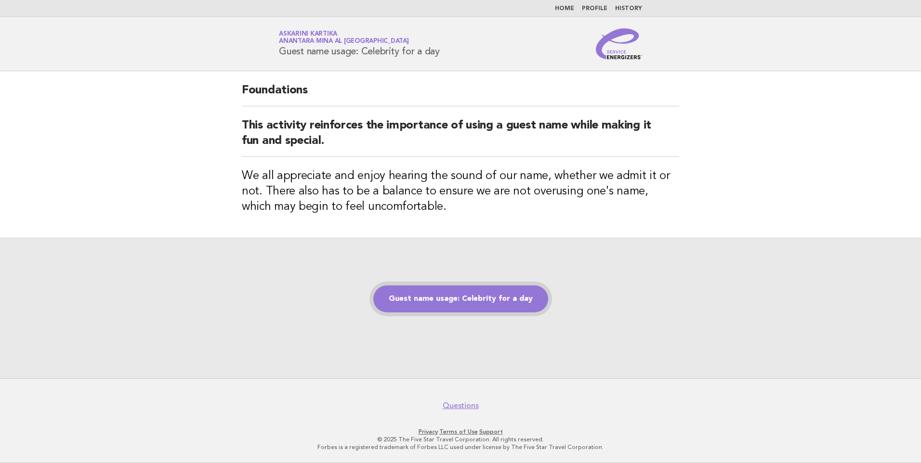
click at [487, 298] on link "Guest name usage: Celebrity for a day" at bounding box center [460, 299] width 175 height 27
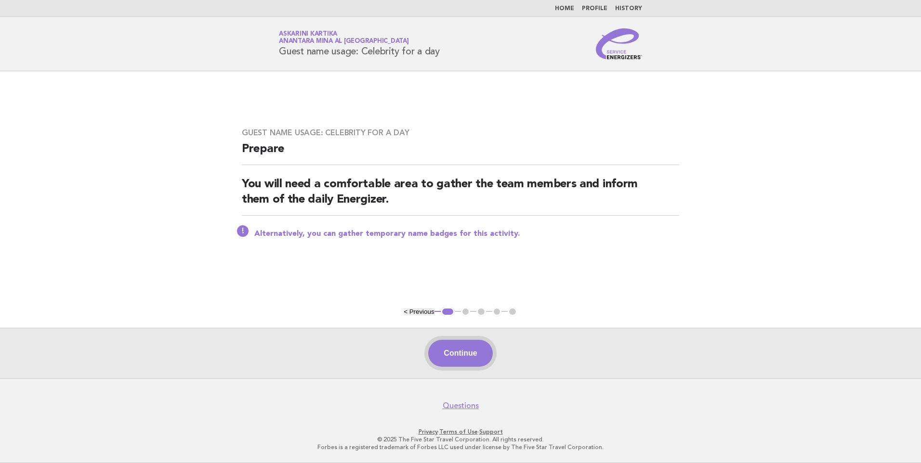
click at [449, 352] on button "Continue" at bounding box center [460, 353] width 64 height 27
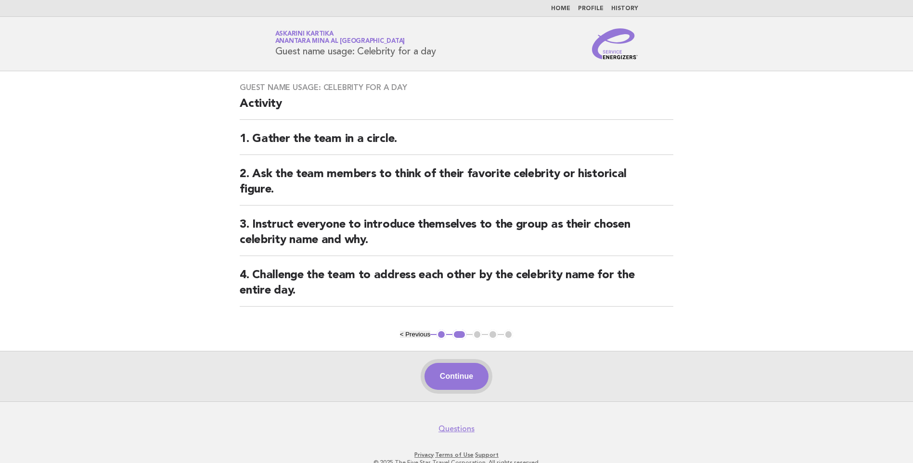
click at [449, 381] on button "Continue" at bounding box center [457, 376] width 64 height 27
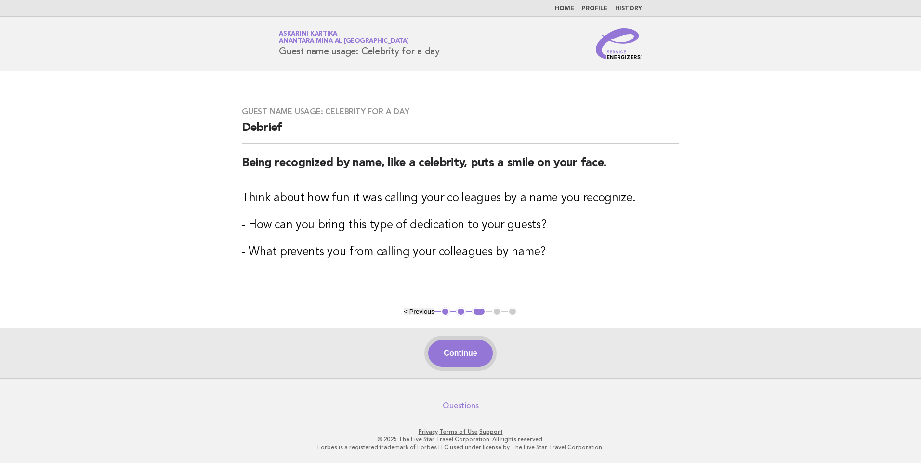
click at [456, 359] on button "Continue" at bounding box center [460, 353] width 64 height 27
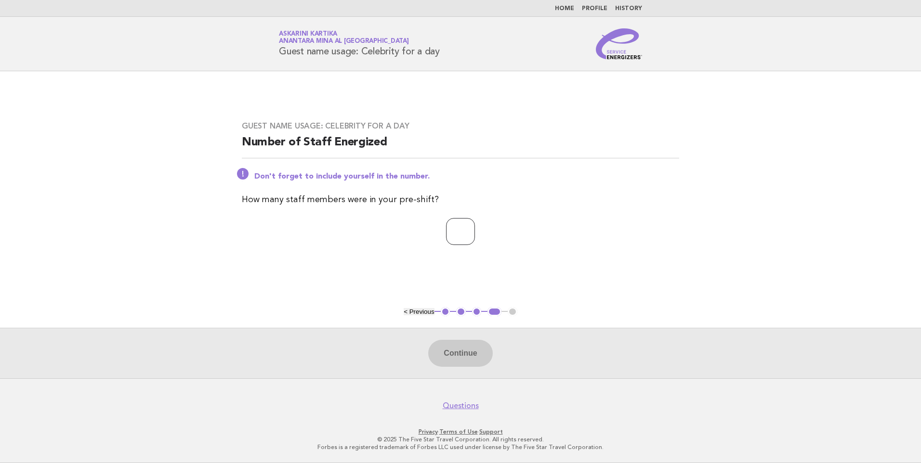
click at [457, 230] on input "number" at bounding box center [460, 231] width 29 height 27
type input "*"
click at [450, 339] on div "Continue" at bounding box center [460, 353] width 921 height 51
click at [450, 351] on button "Continue" at bounding box center [460, 353] width 64 height 27
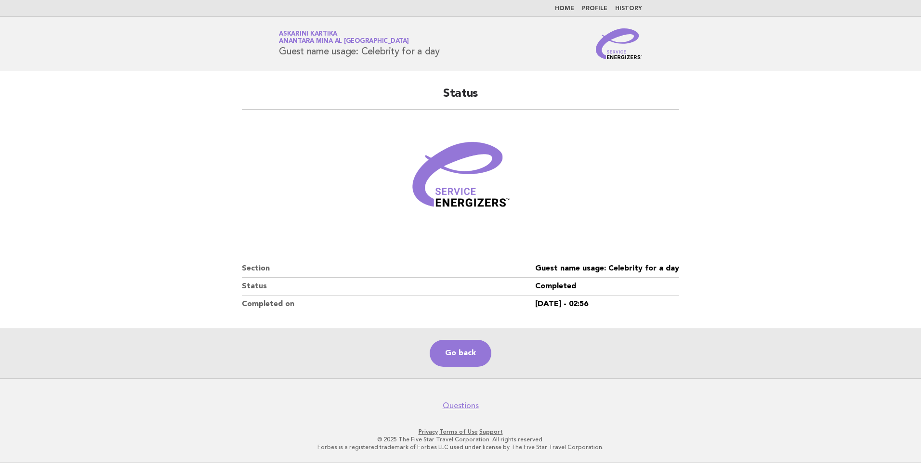
drag, startPoint x: 449, startPoint y: 50, endPoint x: 282, endPoint y: 57, distance: 167.3
click at [282, 57] on div "Service Energizers Askarini Kartika Anantara Mina al Arab Ras Al Khaimah Resort…" at bounding box center [460, 43] width 390 height 31
copy h1 "Guest name usage: Celebrity for a day"
click at [444, 349] on link "Go back" at bounding box center [461, 353] width 62 height 27
